Goal: Transaction & Acquisition: Download file/media

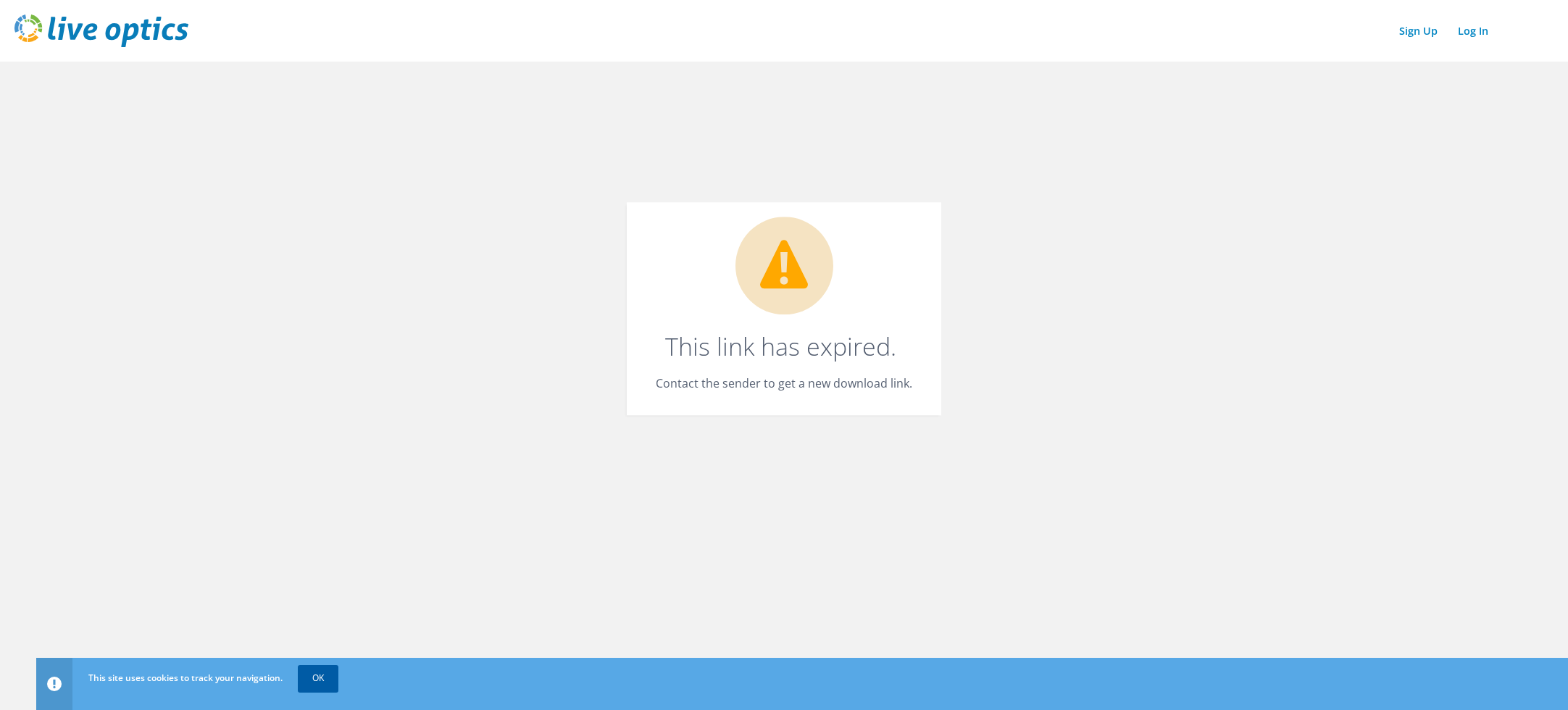
click at [321, 679] on link "OK" at bounding box center [318, 678] width 41 height 26
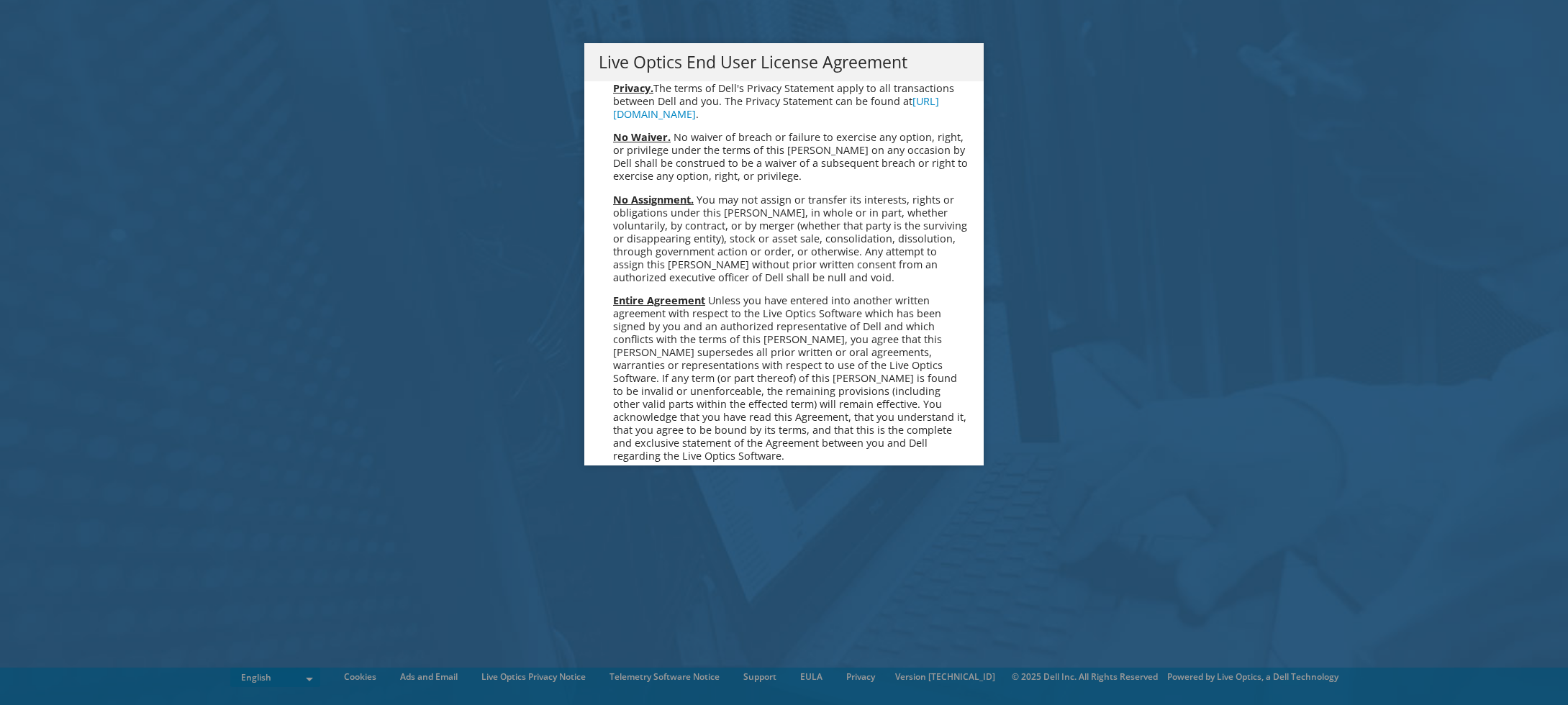
scroll to position [5443, 0]
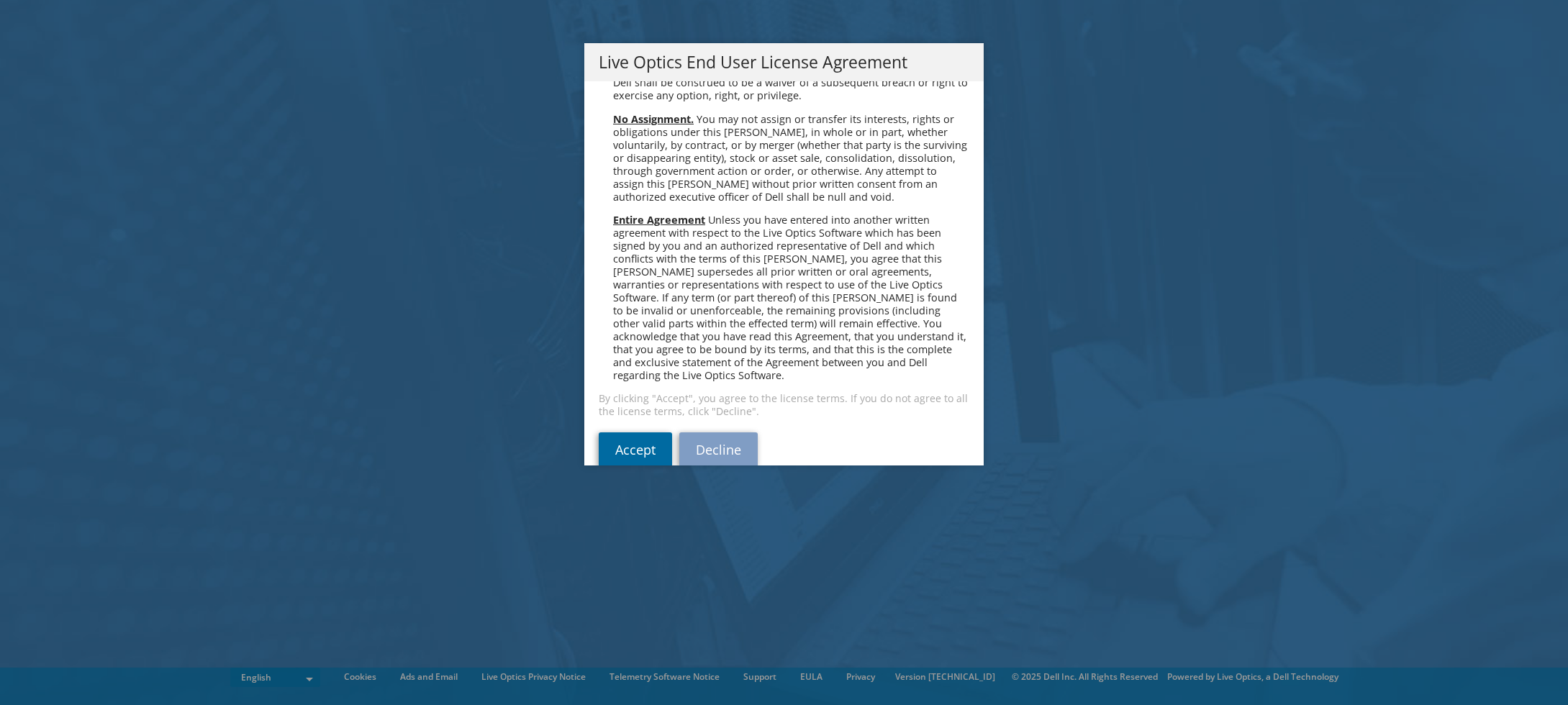
click at [628, 433] on link "Accept" at bounding box center [636, 450] width 74 height 35
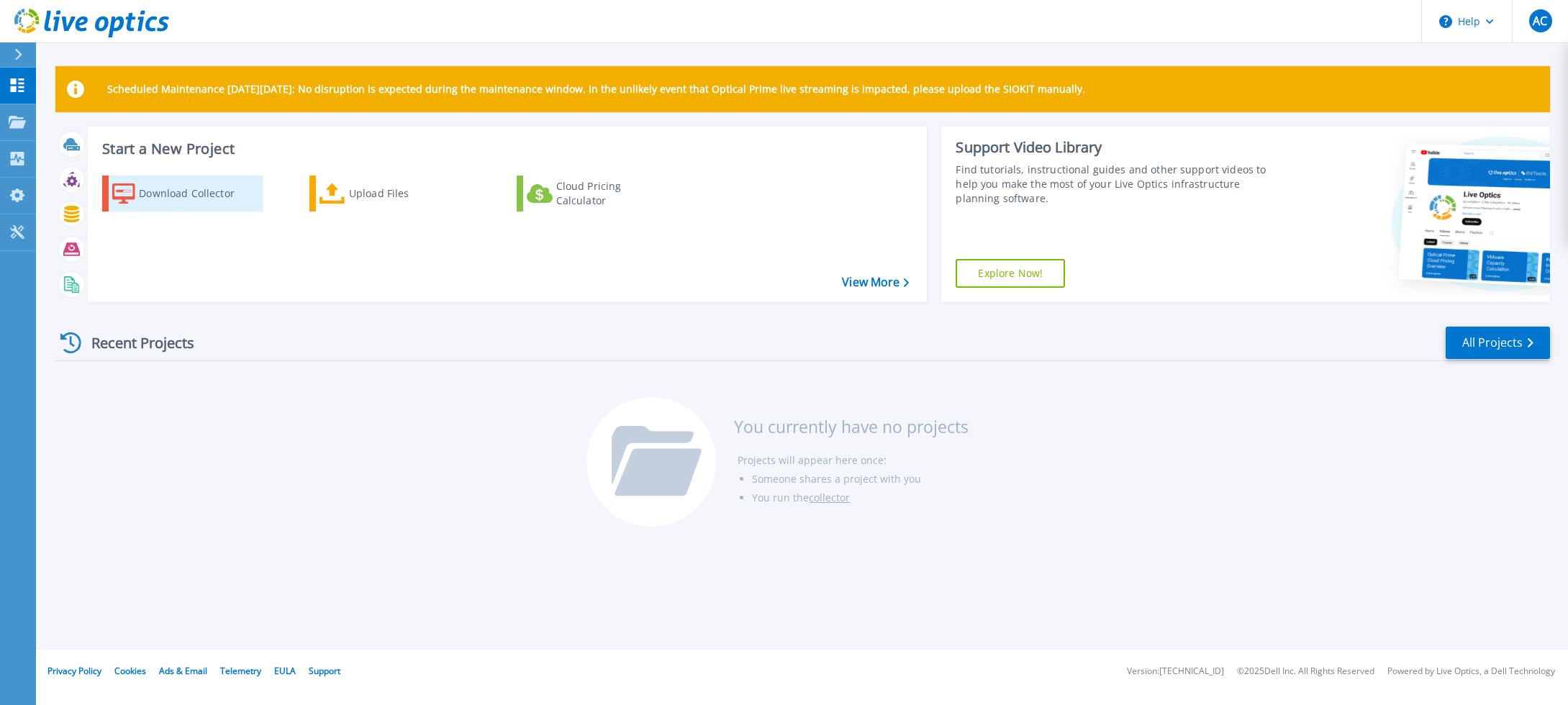
click at [182, 195] on div "Download Collector" at bounding box center [196, 193] width 115 height 29
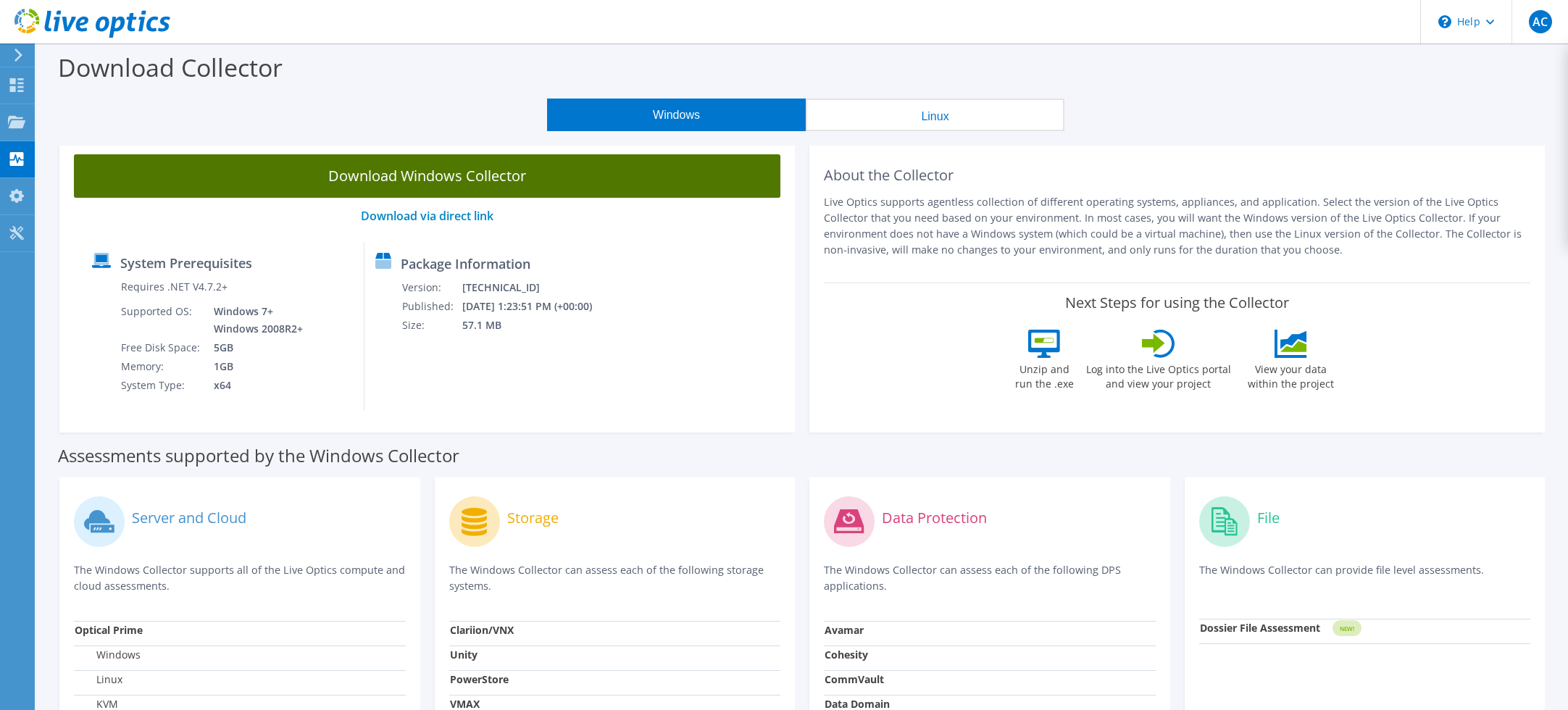
click at [538, 175] on link "Download Windows Collector" at bounding box center [427, 176] width 706 height 44
